Goal: Check status: Check status

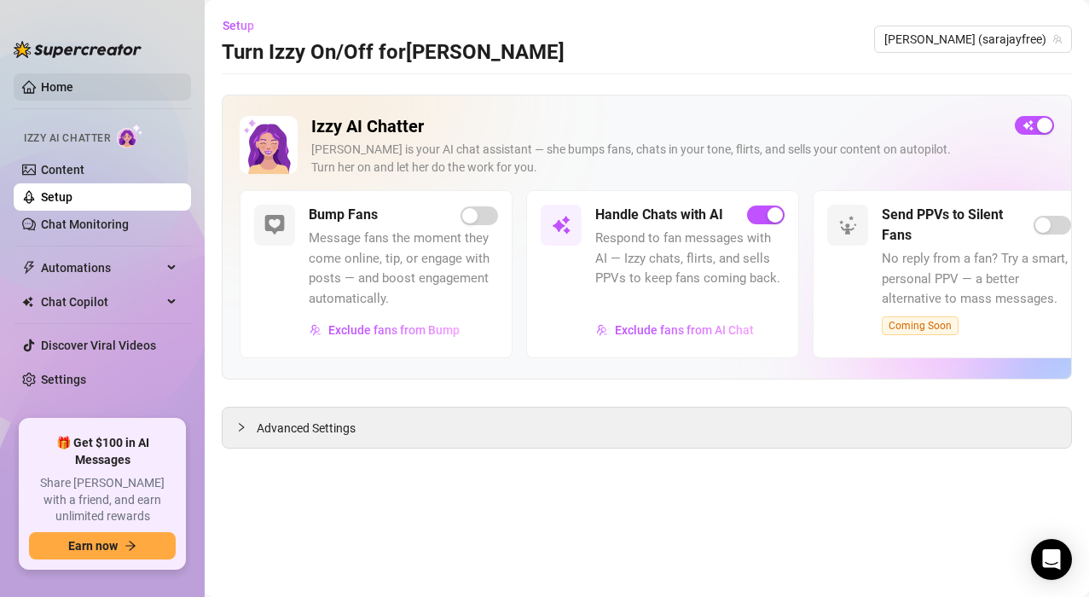
click at [61, 90] on link "Home" at bounding box center [57, 87] width 32 height 14
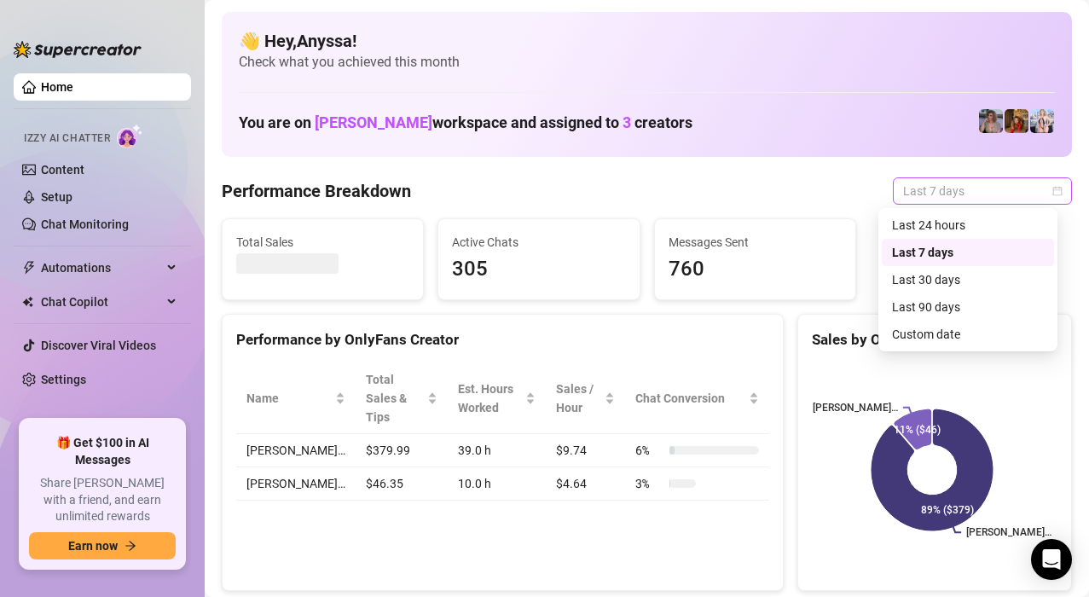
click at [925, 196] on span "Last 7 days" at bounding box center [982, 191] width 159 height 26
click at [928, 329] on div "Custom date" at bounding box center [968, 334] width 152 height 19
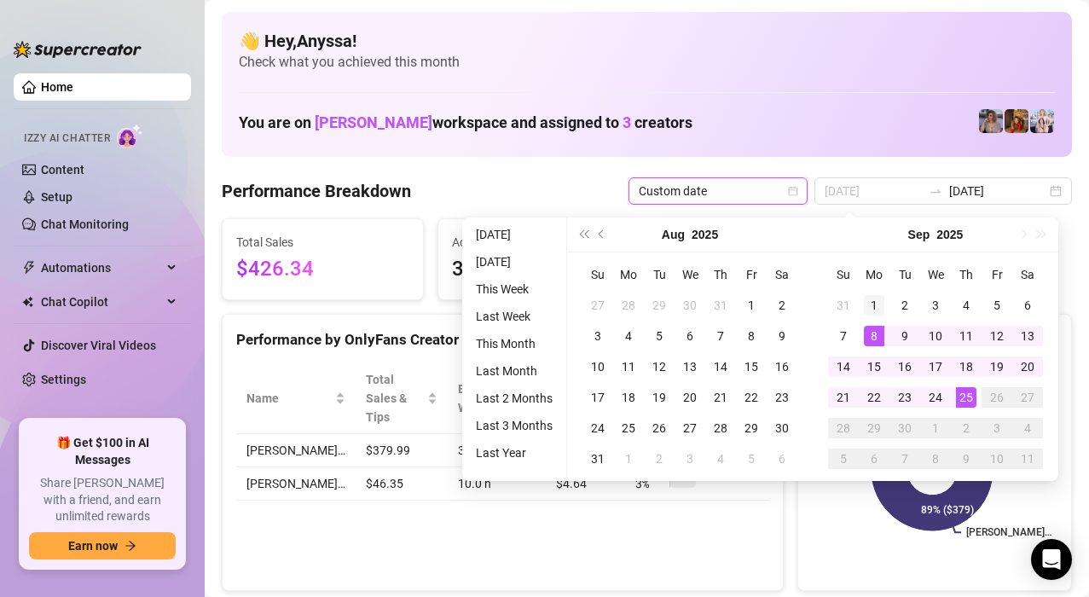
type input "[DATE]"
click at [876, 303] on div "1" at bounding box center [874, 305] width 20 height 20
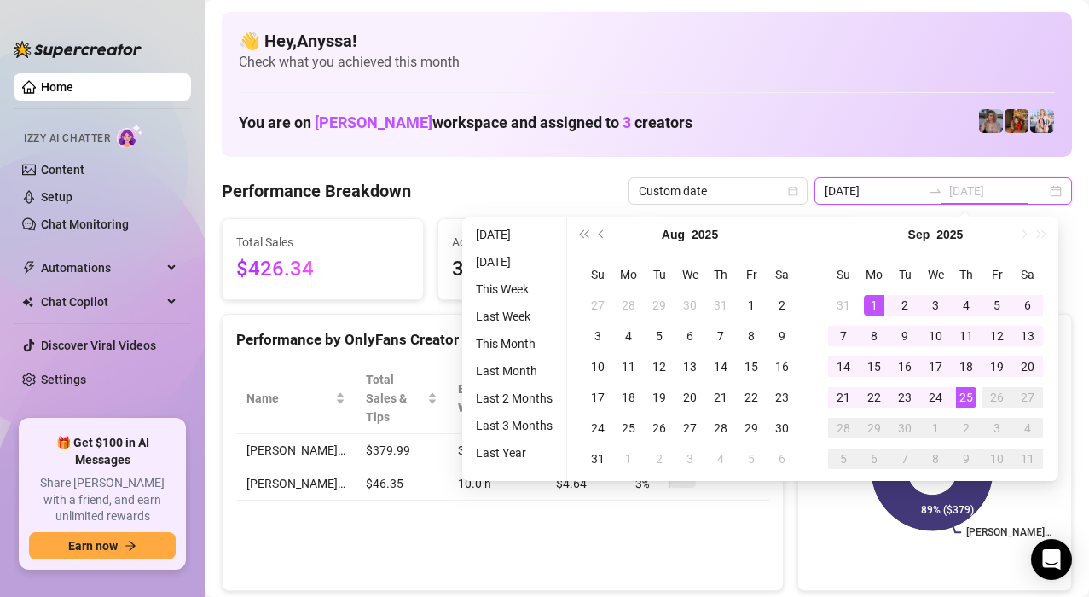
type input "[DATE]"
click at [966, 405] on div "25" at bounding box center [966, 397] width 20 height 20
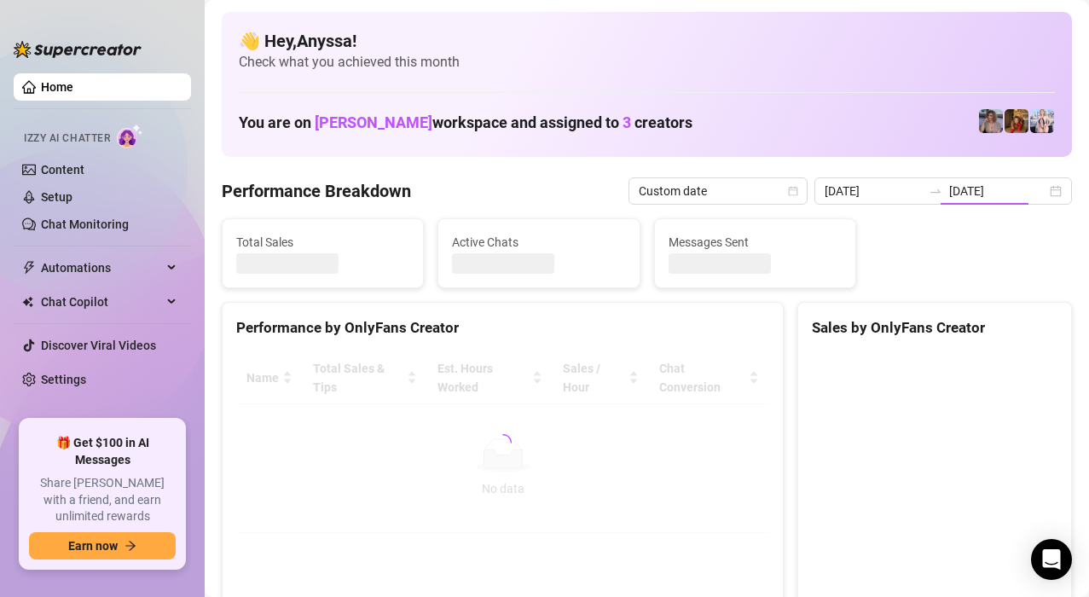
type input "[DATE]"
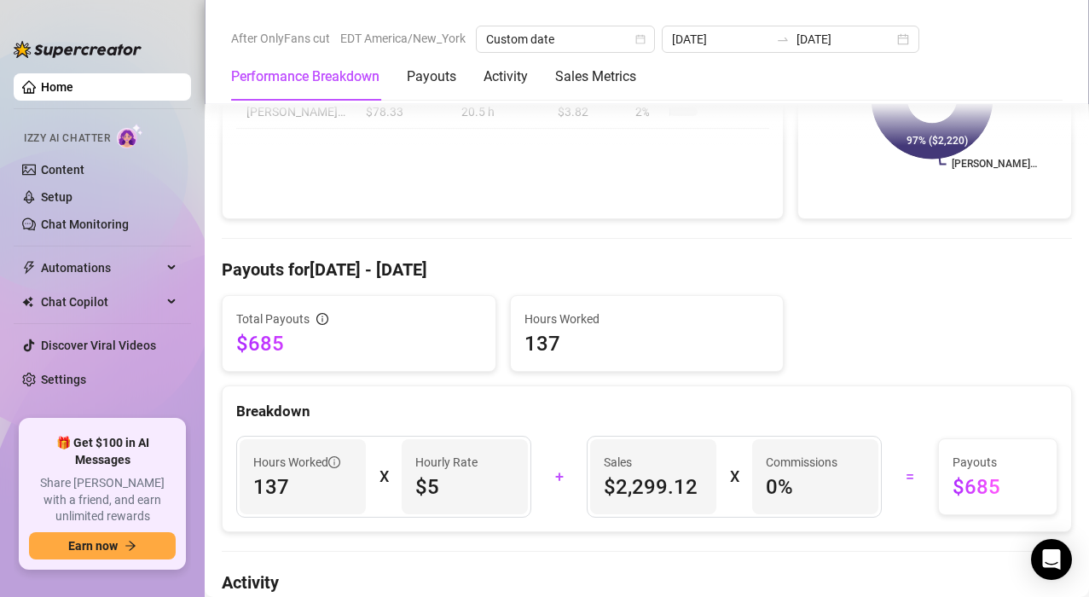
scroll to position [426, 0]
